Goal: Task Accomplishment & Management: Use online tool/utility

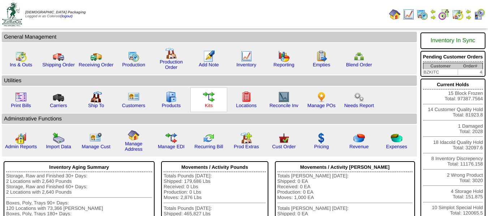
click at [210, 104] on link "Kits" at bounding box center [209, 105] width 8 height 5
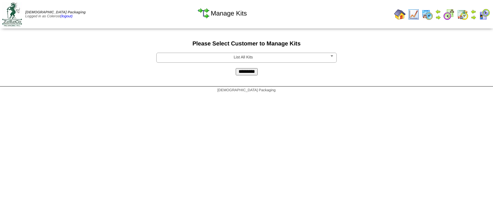
click at [232, 56] on span "List All Kits" at bounding box center [243, 57] width 167 height 9
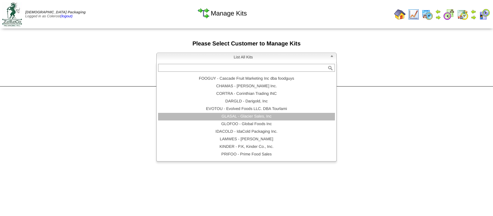
scroll to position [65, 0]
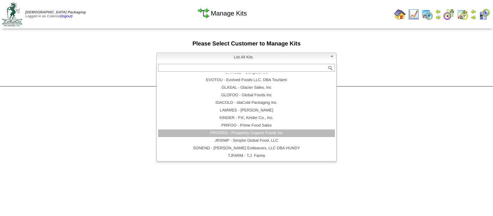
click at [223, 134] on li "PROORG - Prosperity Organic Foods Inc" at bounding box center [246, 134] width 177 height 8
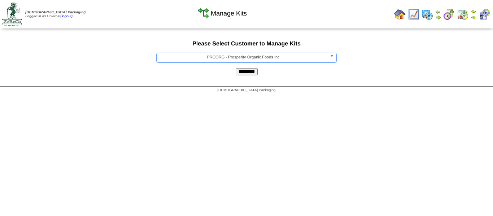
click at [245, 73] on input "*********" at bounding box center [247, 71] width 22 height 7
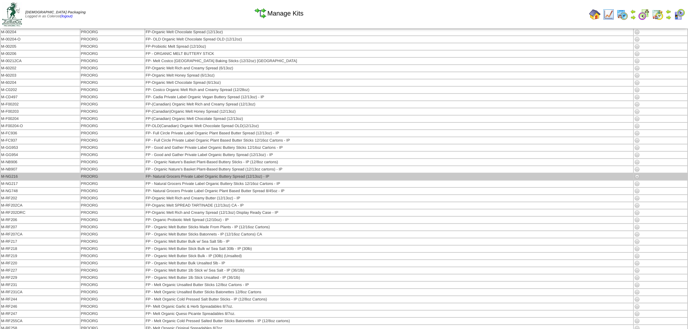
scroll to position [36, 0]
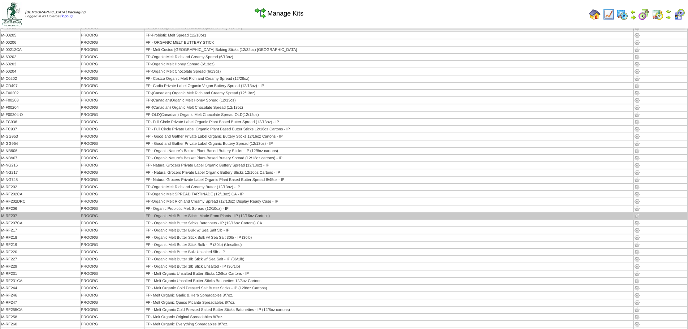
click at [487, 215] on img at bounding box center [637, 216] width 6 height 6
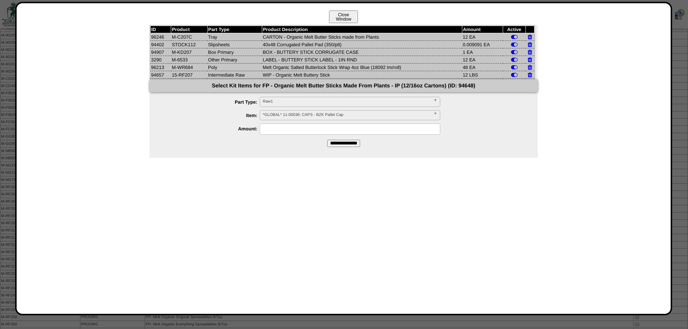
click at [333, 14] on button "Close Window" at bounding box center [343, 16] width 29 height 13
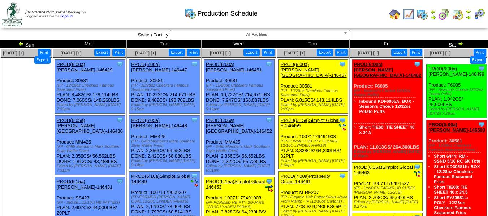
click at [49, 104] on ul at bounding box center [26, 112] width 51 height 108
click at [444, 11] on img at bounding box center [444, 15] width 12 height 12
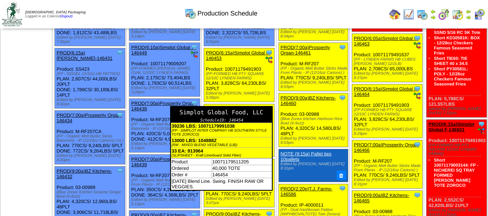
scroll to position [144, 0]
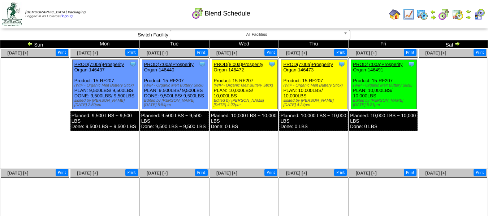
click at [168, 64] on link "PROD(7:00a)Prosperity Organ-146440" at bounding box center [168, 67] width 49 height 11
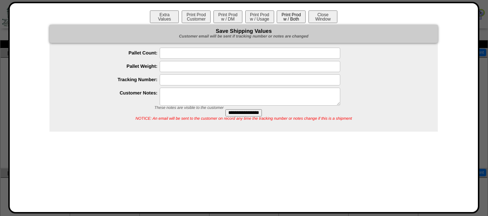
click at [290, 11] on button "Print Prod w / Both" at bounding box center [290, 16] width 29 height 13
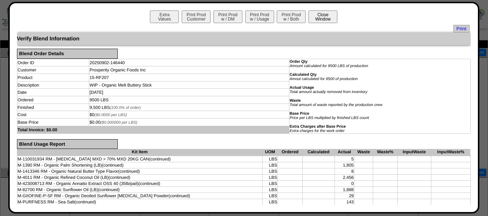
click at [320, 18] on button "Close Window" at bounding box center [322, 16] width 29 height 13
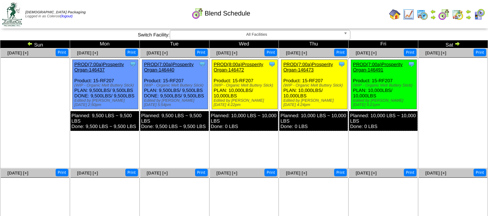
click at [30, 44] on img at bounding box center [30, 44] width 6 height 6
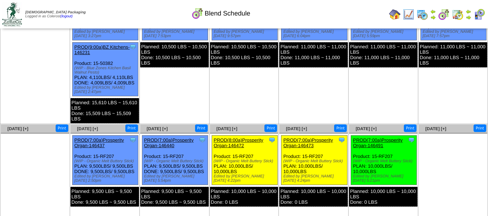
scroll to position [72, 0]
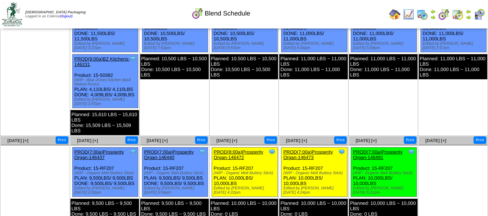
click at [432, 18] on img at bounding box center [433, 17] width 6 height 6
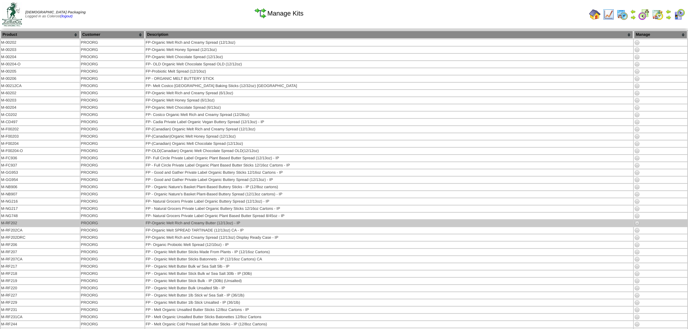
click at [636, 223] on img at bounding box center [637, 223] width 6 height 6
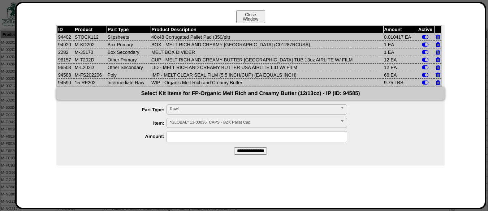
drag, startPoint x: 254, startPoint y: 17, endPoint x: 296, endPoint y: 22, distance: 42.5
click at [254, 17] on button "Close Window" at bounding box center [250, 16] width 29 height 13
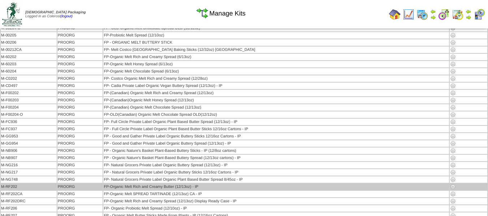
scroll to position [72, 0]
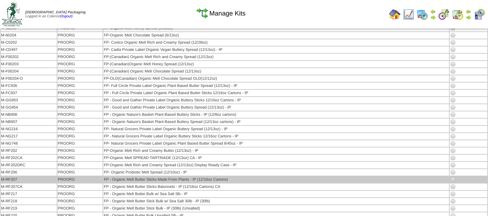
click at [453, 180] on img at bounding box center [453, 180] width 6 height 6
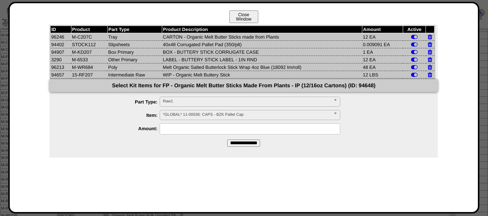
click at [235, 20] on button "Close Window" at bounding box center [243, 16] width 29 height 13
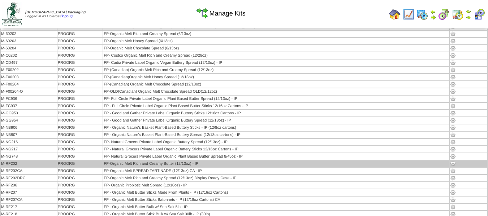
scroll to position [72, 0]
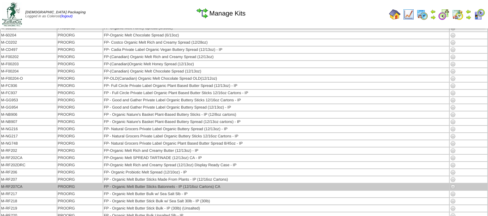
click at [452, 186] on img at bounding box center [453, 187] width 6 height 6
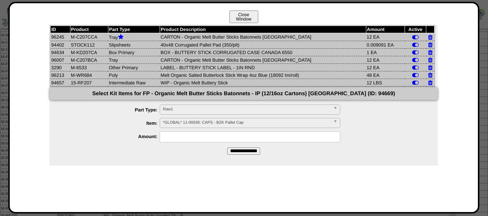
click at [239, 17] on button "Close Window" at bounding box center [243, 16] width 29 height 13
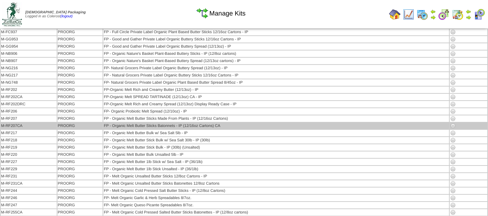
scroll to position [144, 0]
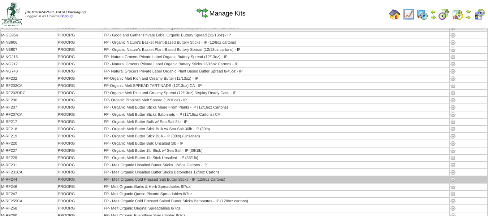
click at [453, 179] on img at bounding box center [453, 180] width 6 height 6
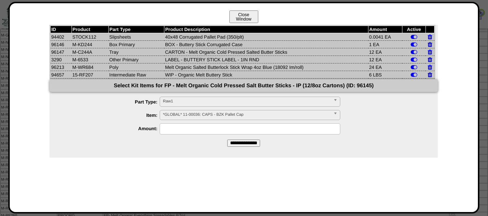
click at [252, 16] on button "Close Window" at bounding box center [243, 16] width 29 height 13
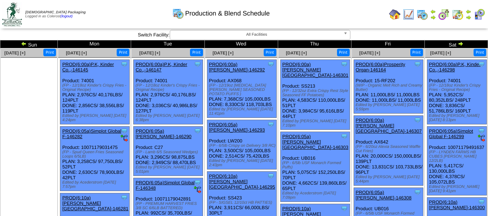
click at [396, 14] on img at bounding box center [395, 15] width 12 height 12
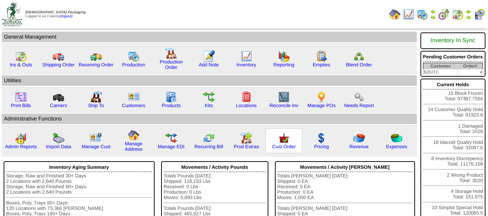
click at [280, 140] on img at bounding box center [284, 138] width 12 height 12
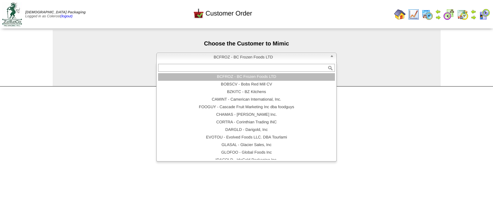
click at [218, 54] on span "BCFROZ - BC Frozen Foods LTD" at bounding box center [243, 57] width 167 height 9
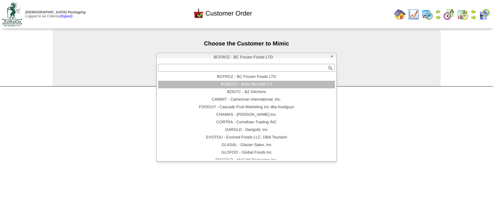
scroll to position [36, 0]
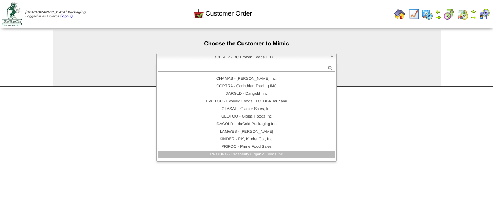
click at [232, 152] on li "PROORG - Prosperity Organic Foods Inc" at bounding box center [246, 155] width 177 height 8
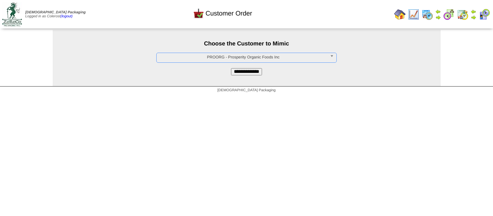
click at [245, 71] on input "**********" at bounding box center [246, 71] width 31 height 7
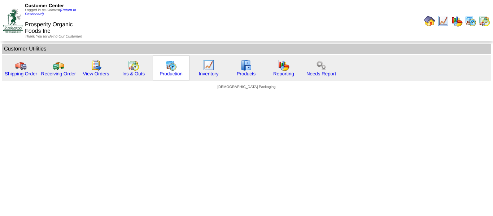
click at [169, 66] on img at bounding box center [171, 66] width 12 height 12
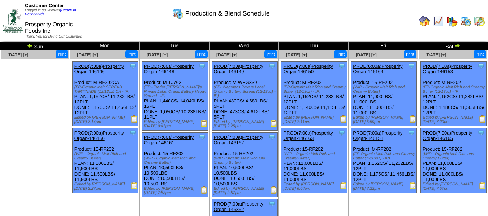
drag, startPoint x: 158, startPoint y: 94, endPoint x: 175, endPoint y: 95, distance: 17.4
click at [175, 95] on div "Clone Item PROD(7:00a)Prosperity Organ-146148 Prosperity Organic Foods Inc Sche…" at bounding box center [175, 96] width 66 height 69
drag, startPoint x: 159, startPoint y: 165, endPoint x: 173, endPoint y: 163, distance: 14.2
click at [173, 163] on div "Clone Item PROD(7:00a)Prosperity Organ-146161 Prosperity Organic Foods Inc Sche…" at bounding box center [175, 165] width 66 height 65
click at [28, 45] on img at bounding box center [30, 46] width 6 height 6
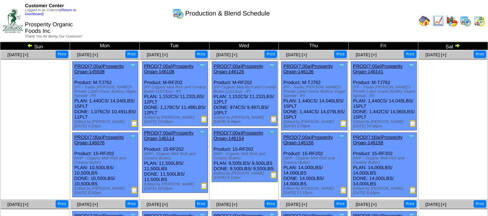
drag, startPoint x: 228, startPoint y: 96, endPoint x: 252, endPoint y: 96, distance: 23.8
click at [252, 96] on div "Clone Item PROD(7:00a)Prosperity Organ-146126 Prosperity Organic Foods Inc Sche…" at bounding box center [244, 94] width 66 height 65
drag, startPoint x: 229, startPoint y: 163, endPoint x: 243, endPoint y: 165, distance: 13.8
click at [243, 165] on div "Clone Item PROD(7:00a)Prosperity Organ-146154 Prosperity Organic Foods Inc Sche…" at bounding box center [244, 155] width 66 height 54
drag, startPoint x: 159, startPoint y: 163, endPoint x: 171, endPoint y: 164, distance: 11.9
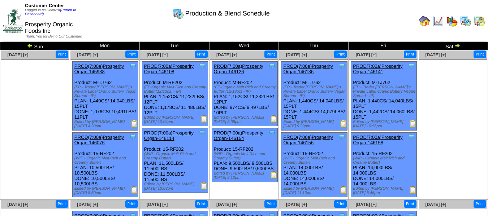
click at [171, 164] on div "Clone Item PROD(7:00a)Prosperity Organ-146114 Prosperity Organic Foods Inc Sche…" at bounding box center [175, 160] width 66 height 65
click at [30, 45] on img at bounding box center [30, 46] width 6 height 6
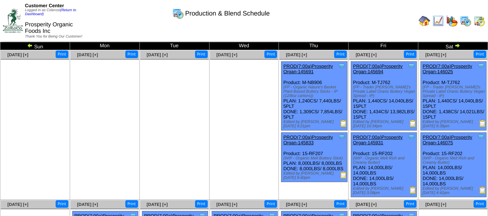
click at [457, 48] on link at bounding box center [456, 47] width 7 height 6
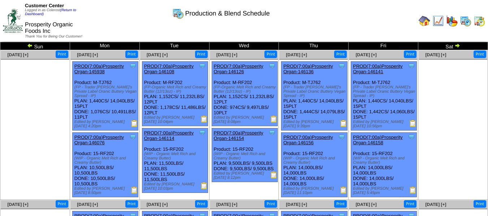
click at [457, 48] on link at bounding box center [456, 47] width 7 height 6
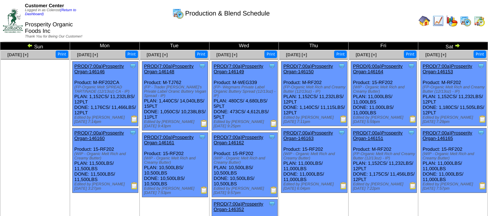
click at [459, 46] on img at bounding box center [457, 46] width 6 height 6
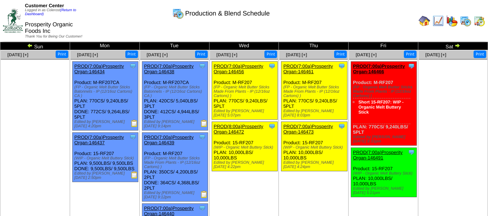
drag, startPoint x: 158, startPoint y: 100, endPoint x: 167, endPoint y: 99, distance: 9.8
click at [167, 99] on div "Clone Item PROD(7:00a)Prosperity Organ-146438 Prosperity Organic Foods Inc Sche…" at bounding box center [175, 96] width 66 height 69
click at [29, 46] on img at bounding box center [30, 46] width 6 height 6
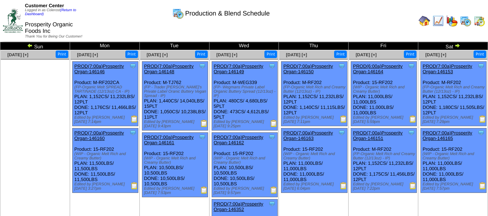
click at [27, 46] on img at bounding box center [30, 46] width 6 height 6
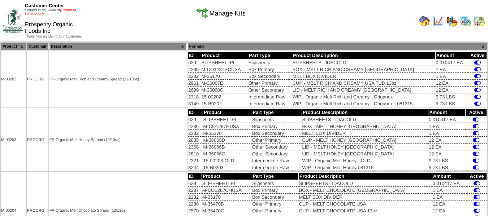
click at [73, 10] on link "(Return to Dashboard)" at bounding box center [50, 12] width 51 height 8
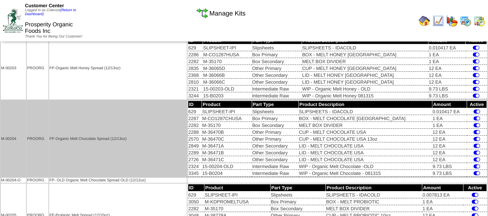
scroll to position [72, 0]
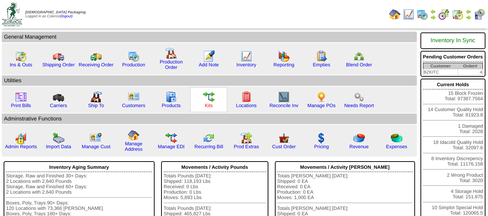
click at [207, 105] on link "Kits" at bounding box center [209, 105] width 8 height 5
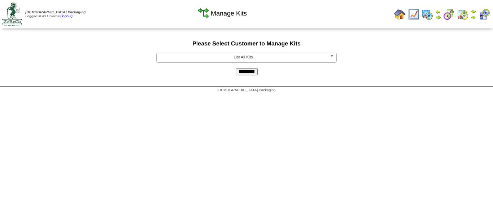
click at [239, 61] on span "List All Kits" at bounding box center [243, 57] width 167 height 9
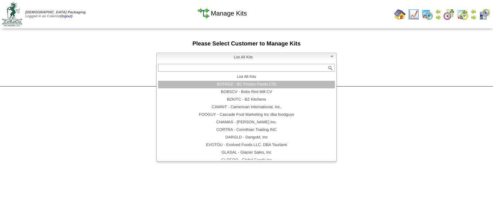
scroll to position [65, 0]
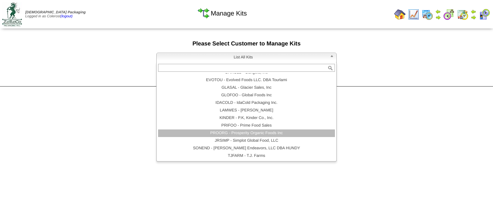
click at [226, 127] on li "PRIFOO - Prime Food Sales" at bounding box center [246, 126] width 177 height 8
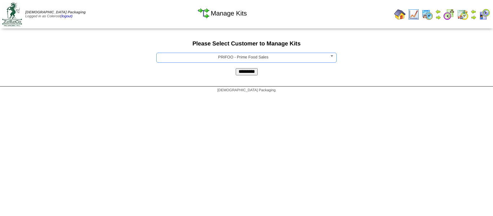
click at [233, 55] on span "PRIFOO - Prime Food Sales" at bounding box center [243, 57] width 167 height 9
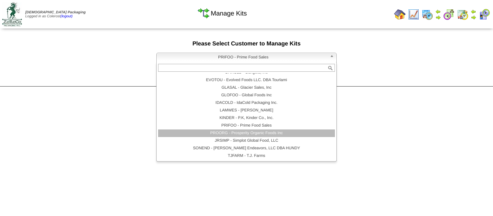
click at [222, 133] on li "PROORG - Prosperity Organic Foods Inc" at bounding box center [246, 134] width 177 height 8
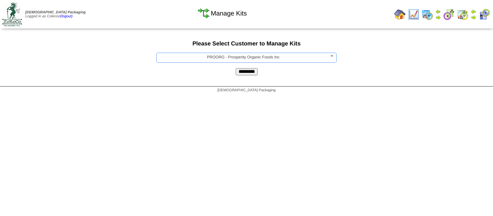
click at [242, 81] on div "**********" at bounding box center [246, 58] width 493 height 57
click at [245, 74] on input "*********" at bounding box center [247, 71] width 22 height 7
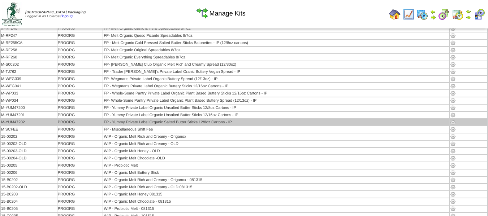
scroll to position [302, 0]
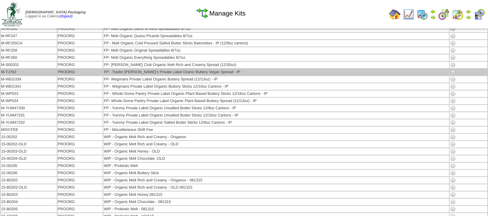
click at [451, 71] on img at bounding box center [453, 72] width 6 height 6
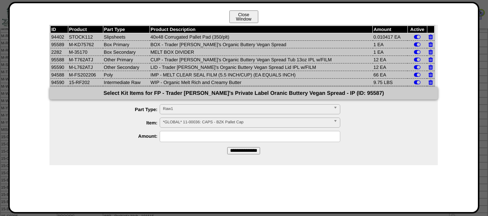
click at [234, 21] on button "Close Window" at bounding box center [243, 16] width 29 height 13
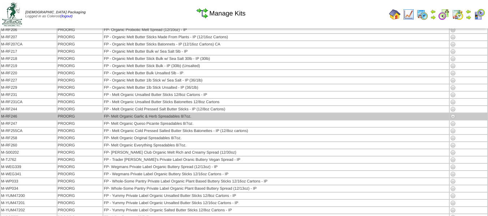
scroll to position [217, 0]
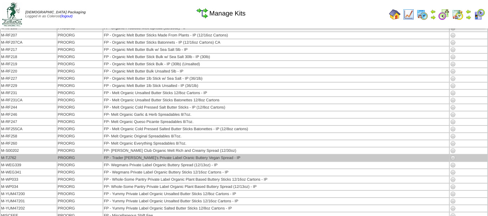
click at [452, 157] on img at bounding box center [453, 158] width 6 height 6
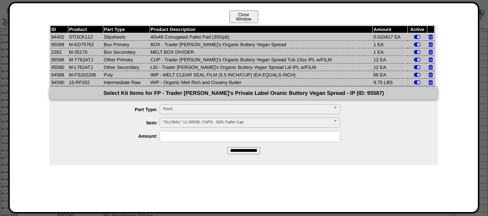
click at [244, 13] on button "Close Window" at bounding box center [243, 16] width 29 height 13
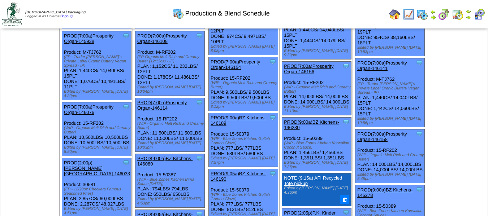
scroll to position [253, 0]
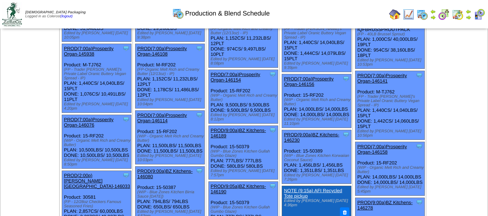
click at [375, 144] on link "PROD(7:00a)Prosperity Organ-146158" at bounding box center [381, 149] width 49 height 11
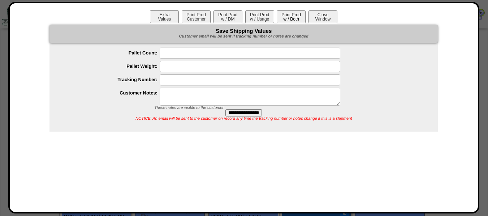
click at [283, 14] on button "Print Prod w / Both" at bounding box center [290, 16] width 29 height 13
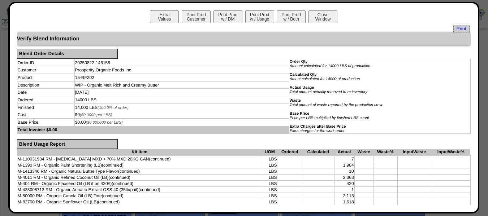
scroll to position [144, 0]
click at [331, 19] on button "Close Window" at bounding box center [322, 16] width 29 height 13
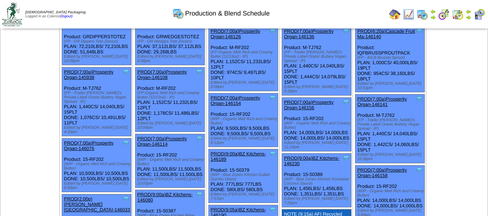
scroll to position [217, 0]
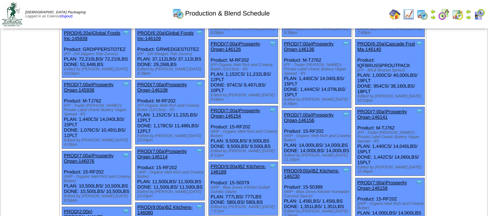
click at [246, 108] on link "PROD(7:00a)Prosperity Organ-146154" at bounding box center [234, 113] width 49 height 11
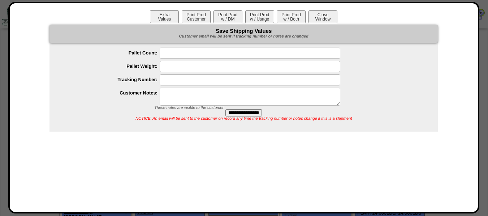
click at [246, 95] on textarea at bounding box center [250, 97] width 180 height 18
click at [334, 21] on button "Close Window" at bounding box center [322, 16] width 29 height 13
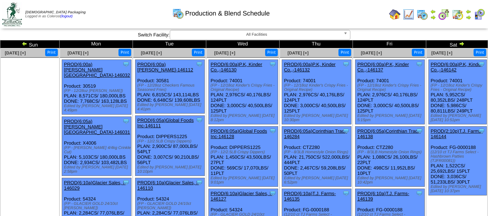
click at [458, 42] on img at bounding box center [461, 44] width 6 height 6
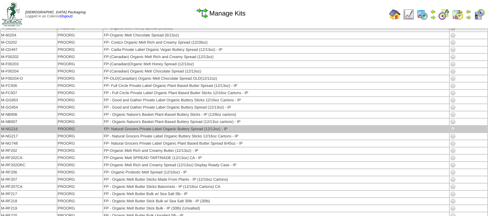
scroll to position [108, 0]
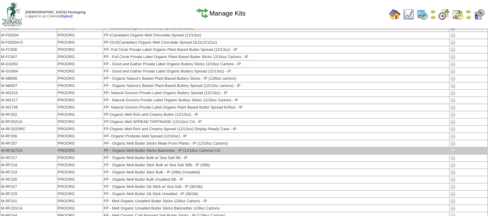
click at [452, 150] on img at bounding box center [453, 151] width 6 height 6
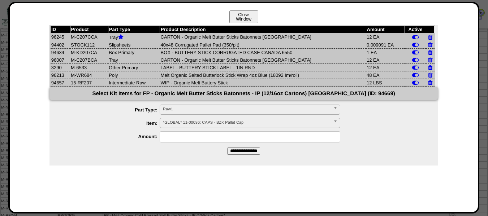
click at [241, 12] on button "Close Window" at bounding box center [243, 16] width 29 height 13
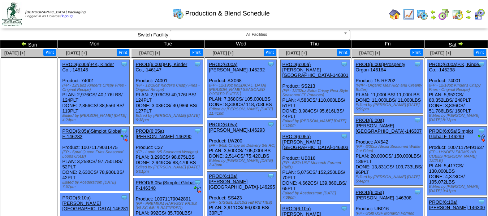
click at [457, 42] on img at bounding box center [460, 44] width 6 height 6
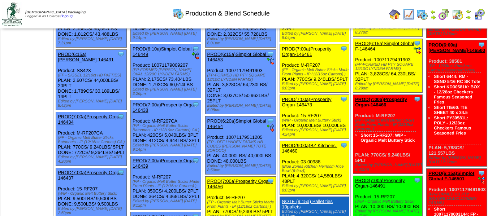
scroll to position [180, 0]
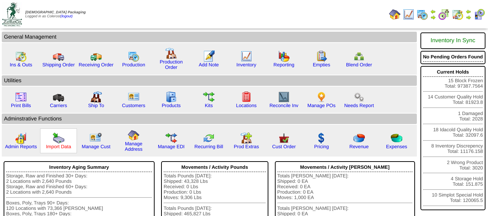
click at [62, 146] on link "Import Data" at bounding box center [58, 146] width 25 height 5
